Goal: Communication & Community: Answer question/provide support

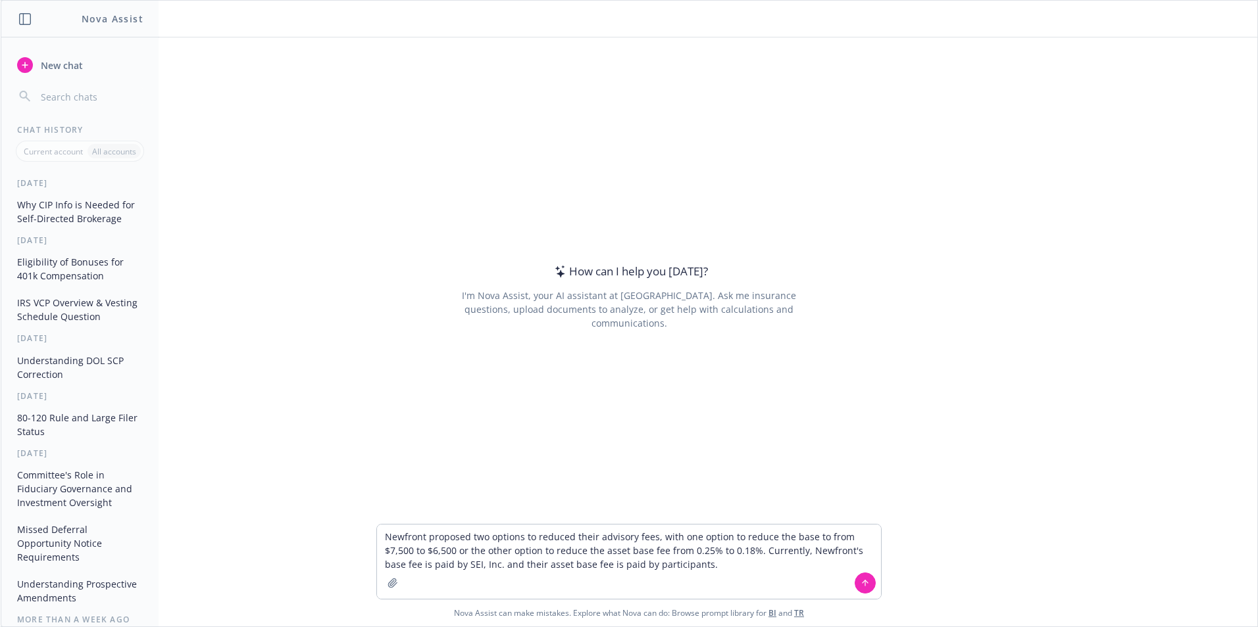
click at [378, 540] on textarea "Newfront proposed two options to reduced their advisory fees, with one option t…" at bounding box center [629, 562] width 504 height 74
type textarea "Help me make is very concise: Newfront proposed two options to reduced their ad…"
click at [863, 581] on icon at bounding box center [864, 583] width 9 height 9
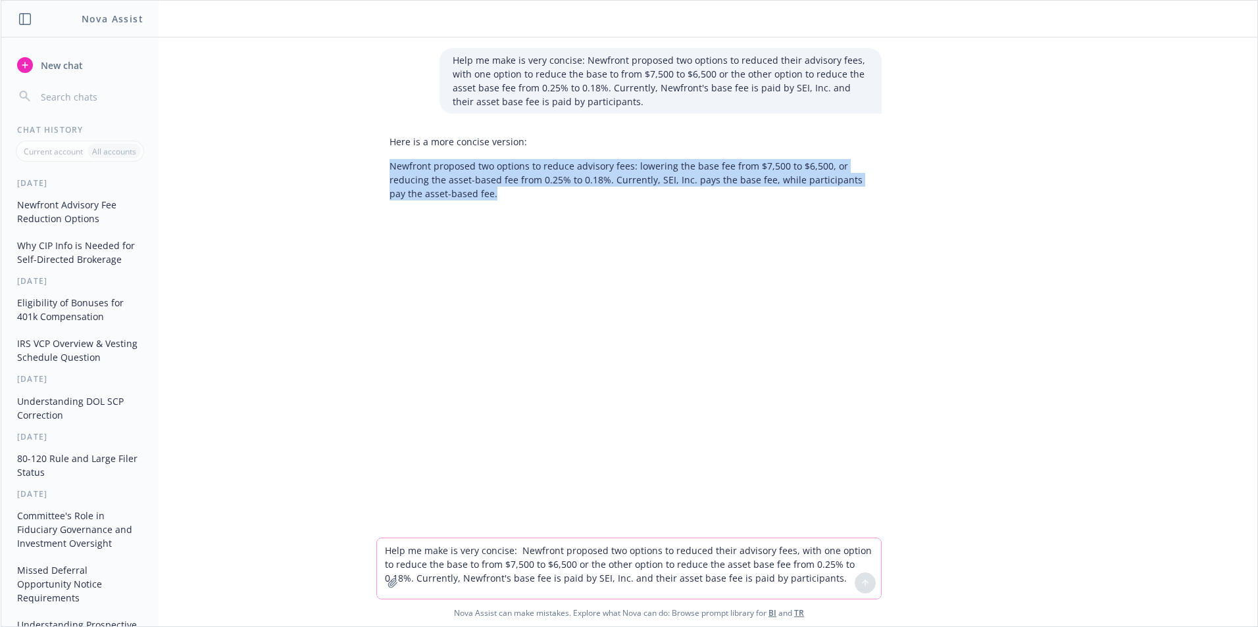
drag, startPoint x: 472, startPoint y: 195, endPoint x: 379, endPoint y: 170, distance: 96.2
click at [379, 170] on div "Here is a more concise version: Newfront proposed two options to reduce advisor…" at bounding box center [628, 168] width 505 height 76
drag, startPoint x: 379, startPoint y: 170, endPoint x: 431, endPoint y: 172, distance: 52.7
copy p "Newfront proposed two options to reduce advisory fees: lowering the base fee fr…"
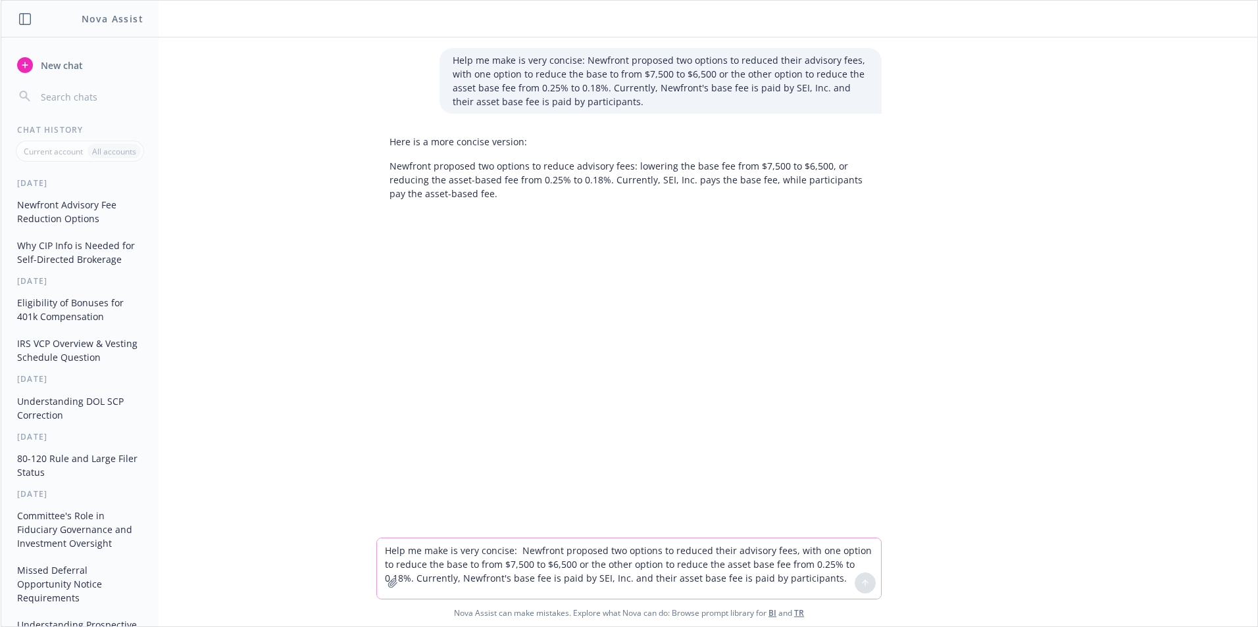
click at [426, 553] on textarea "Help me make is very concise: Newfront proposed two options to reduced their ad…" at bounding box center [629, 569] width 504 height 61
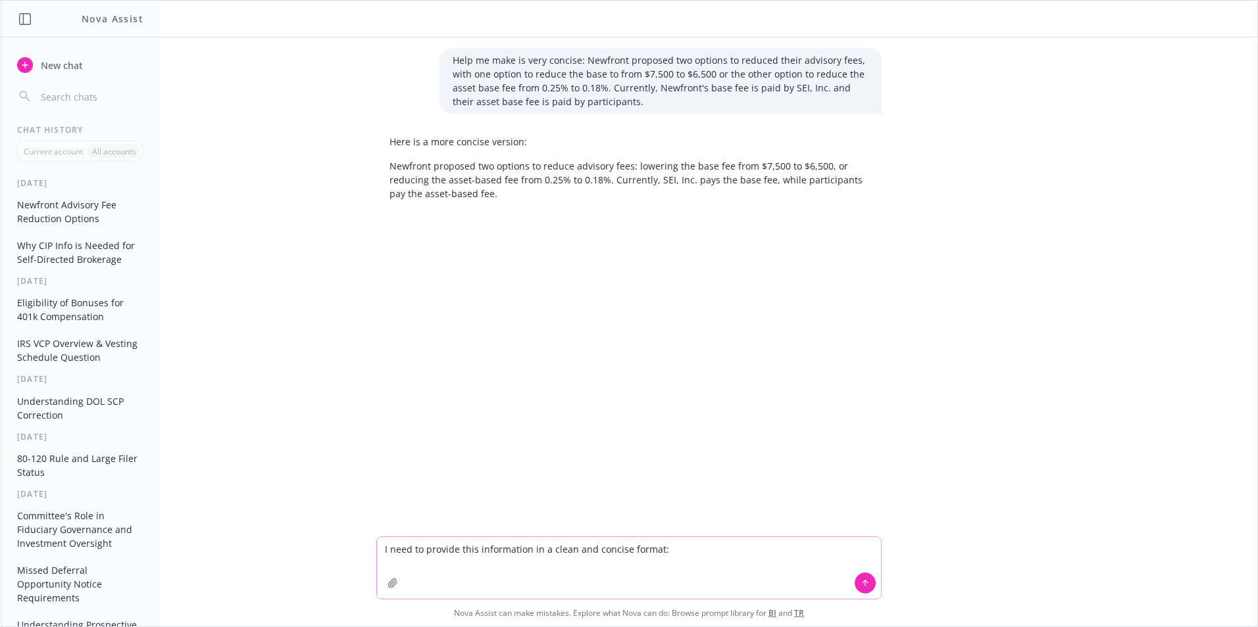
paste textarea "I wanted to follow-up on our proposal to reduce the Newfront advisory fees. At …"
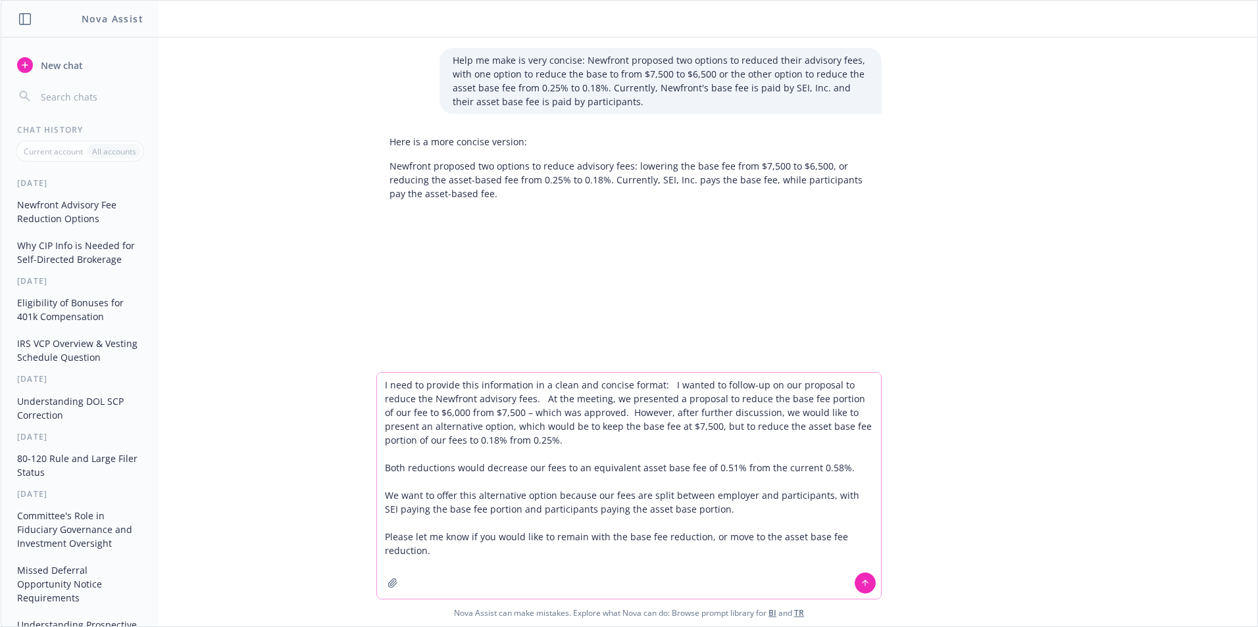
type textarea "I need to provide this information in a clean and concise format: I wanted to f…"
click at [860, 581] on icon at bounding box center [864, 583] width 9 height 9
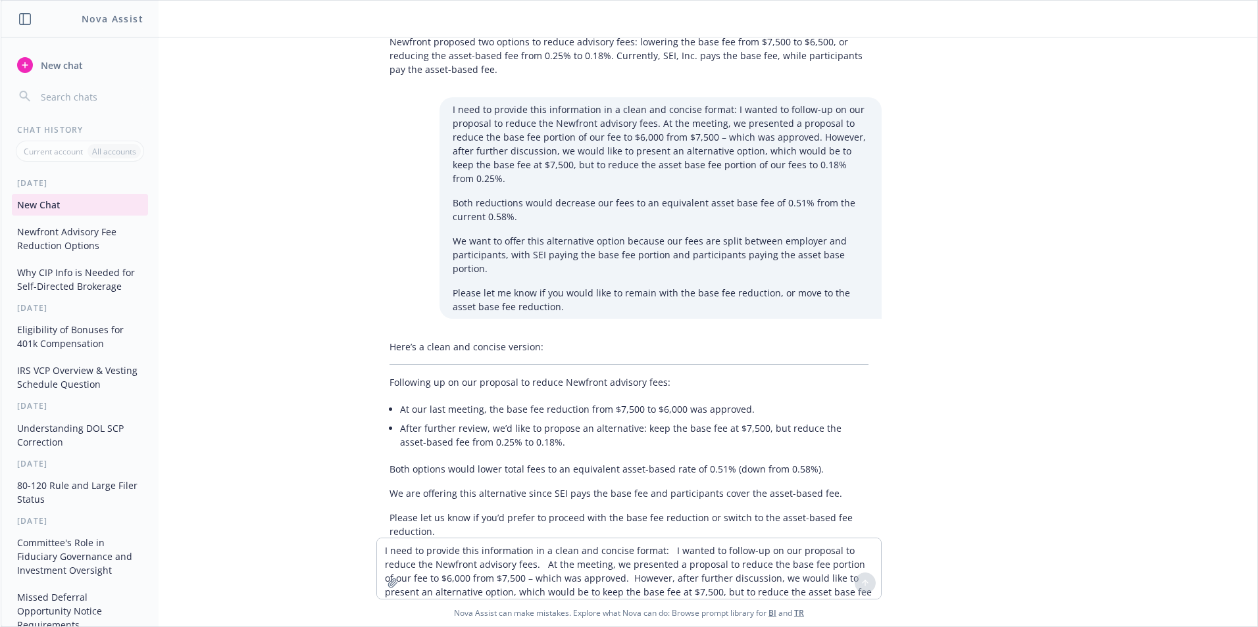
scroll to position [134, 0]
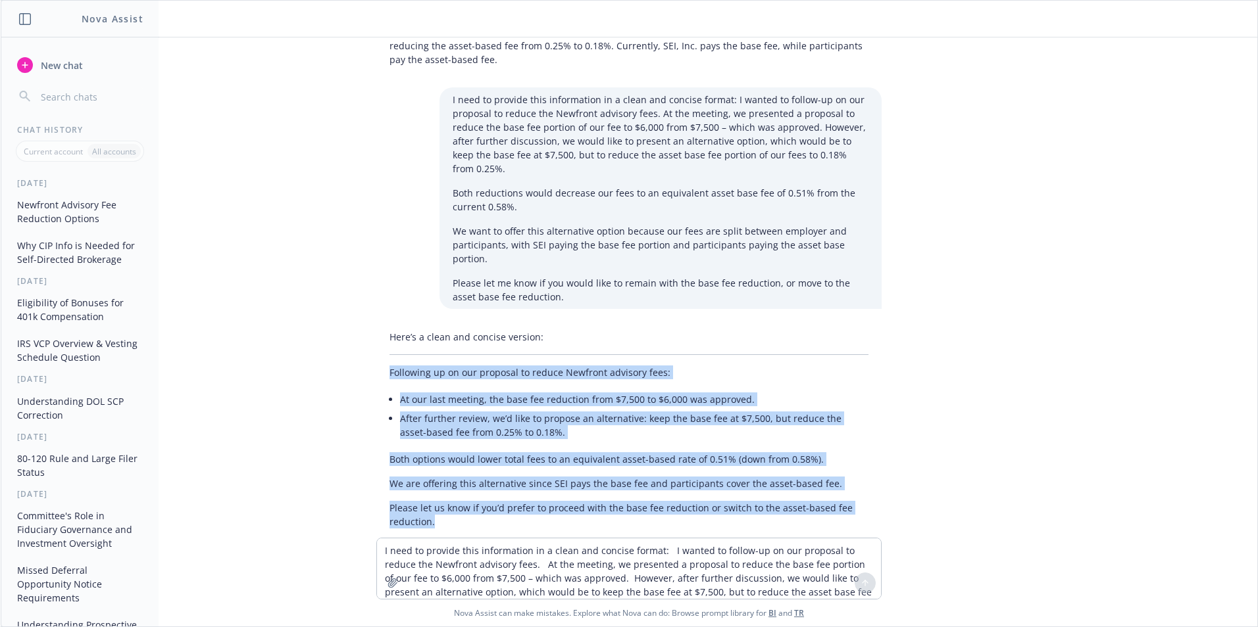
drag, startPoint x: 430, startPoint y: 498, endPoint x: 349, endPoint y: 348, distance: 170.7
click at [349, 348] on div "Help me make is very concise: Newfront proposed two options to reduced their ad…" at bounding box center [629, 287] width 1256 height 501
drag, startPoint x: 349, startPoint y: 348, endPoint x: 437, endPoint y: 396, distance: 100.9
copy div "Following up on our proposal to reduce Newfront advisory fees: At our last meet…"
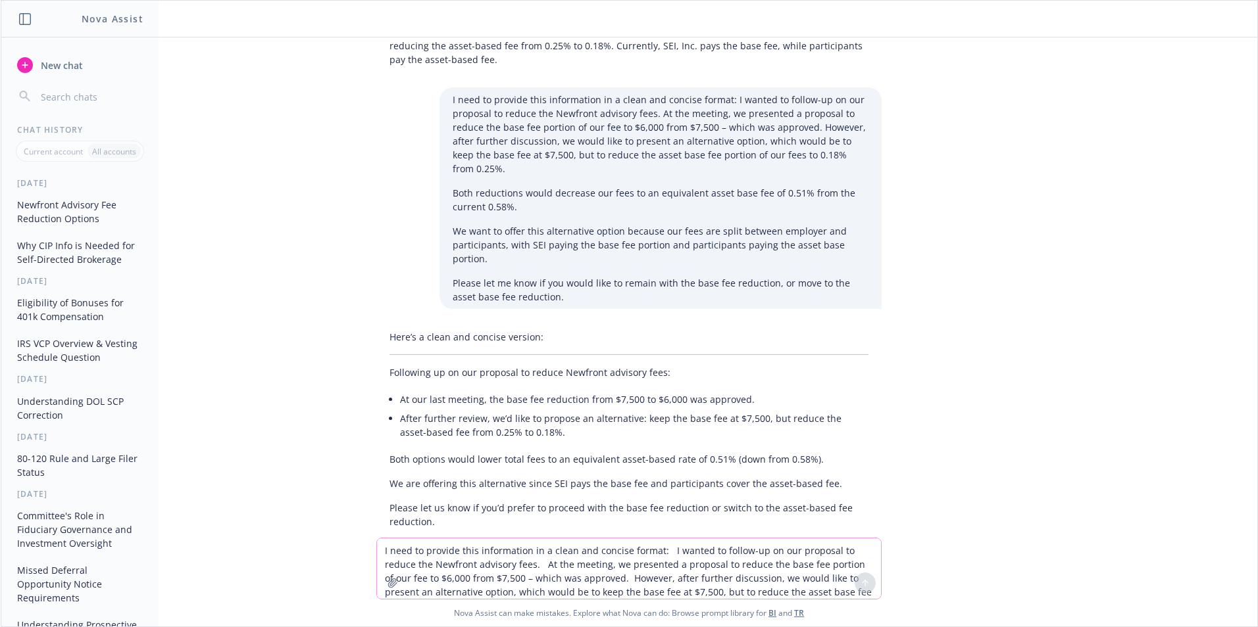
click at [430, 552] on textarea "I need to provide this information in a clean and concise format: I wanted to f…" at bounding box center [629, 569] width 504 height 61
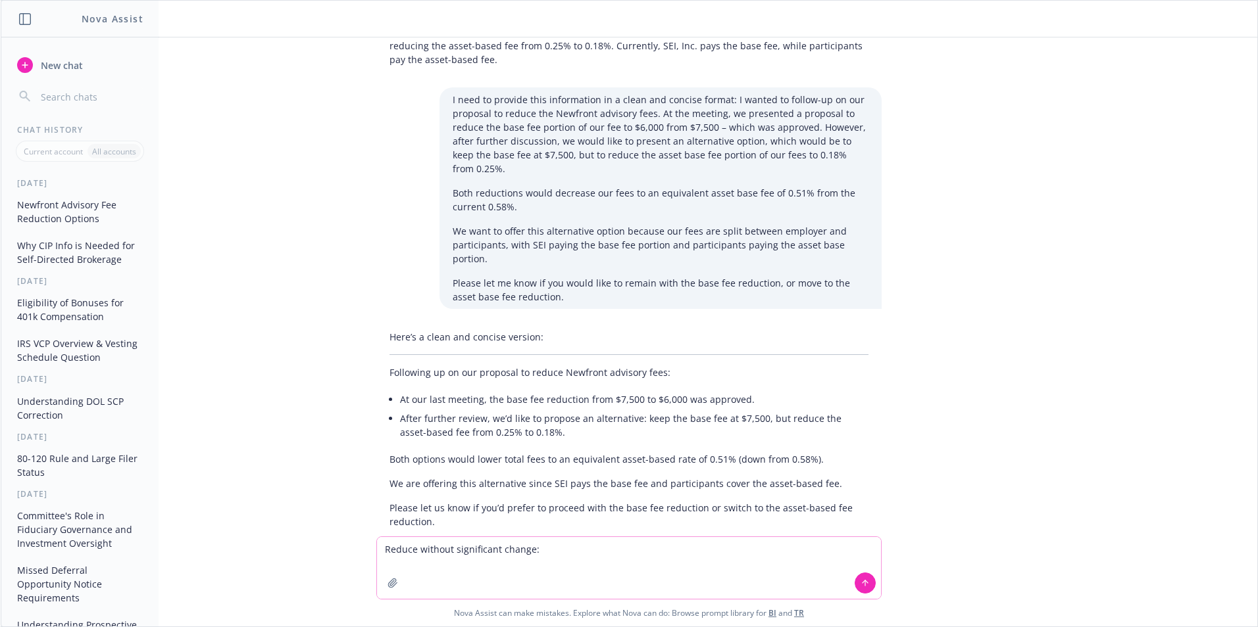
click at [416, 553] on textarea "Reduce without significant change:" at bounding box center [629, 568] width 504 height 62
click at [585, 552] on textarea "Reduce this email without significant change:" at bounding box center [629, 568] width 504 height 62
paste textarea "Hello SEI Team! I’m finalizing the meeting minutes and want to bring the follow…"
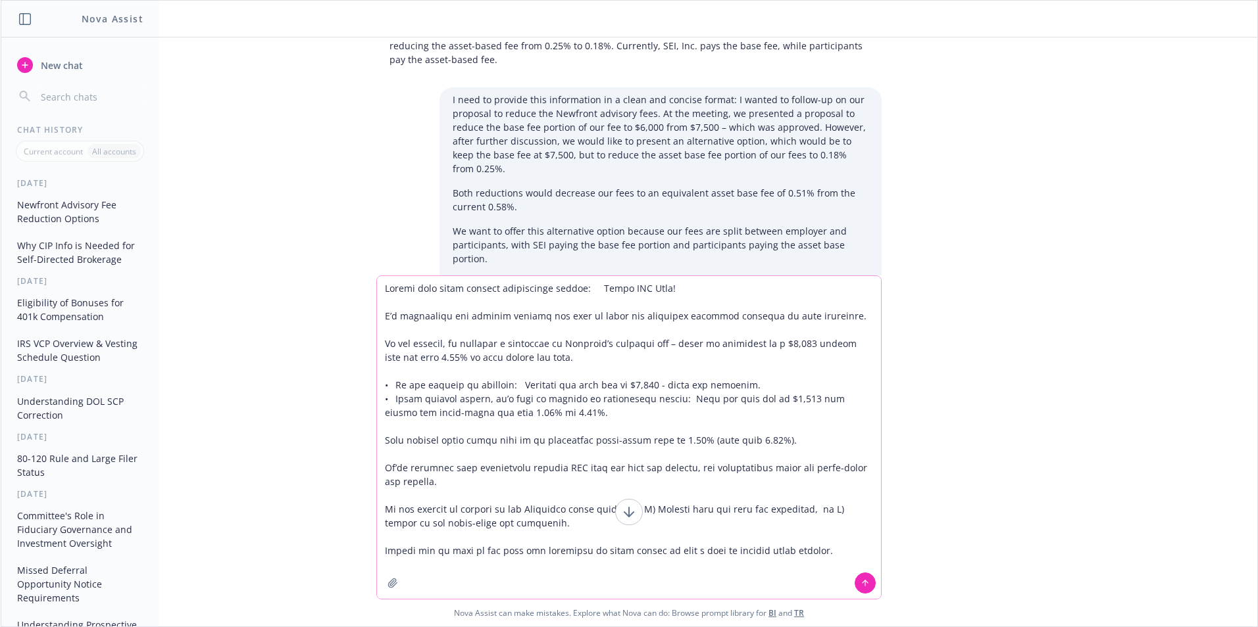
type textarea "Loremi dolo sitam consect adipiscinge seddoe: Tempo INC Utla! E’d magnaaliqu en…"
click at [860, 589] on button at bounding box center [864, 583] width 21 height 21
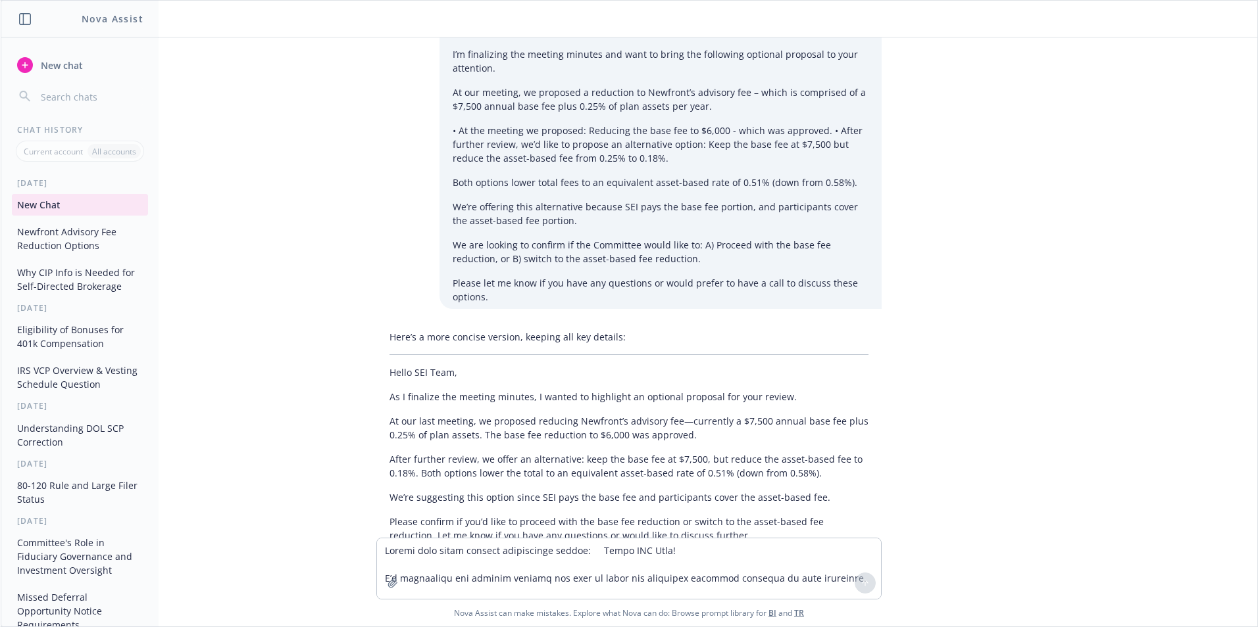
scroll to position [680, 0]
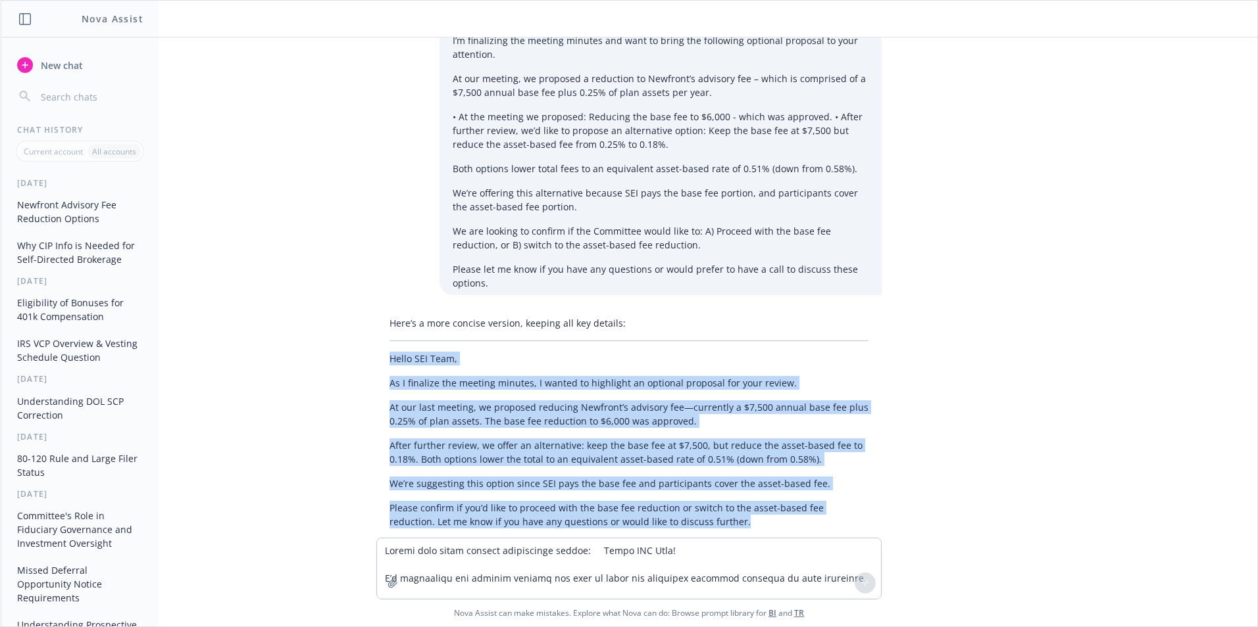
drag, startPoint x: 687, startPoint y: 495, endPoint x: 369, endPoint y: 333, distance: 356.8
click at [376, 333] on div "Here’s a more concise version, keeping all key details: Hello SEI Team, As I fi…" at bounding box center [628, 422] width 505 height 223
drag, startPoint x: 369, startPoint y: 333, endPoint x: 433, endPoint y: 360, distance: 69.0
copy div "Hello SEI Team, As I finalize the meeting minutes, I wanted to highlight an opt…"
